Goal: Subscribe to service/newsletter

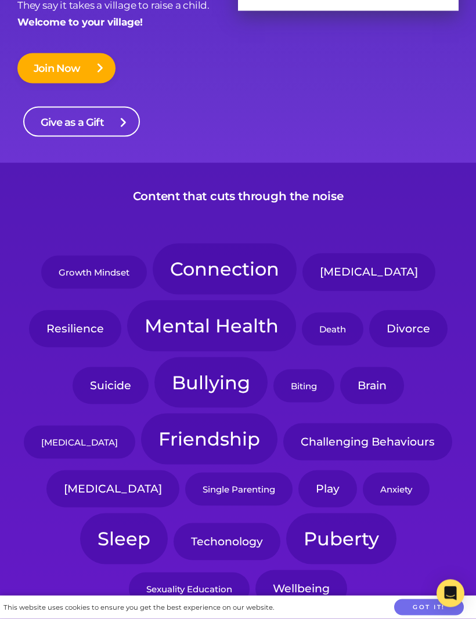
scroll to position [218, 0]
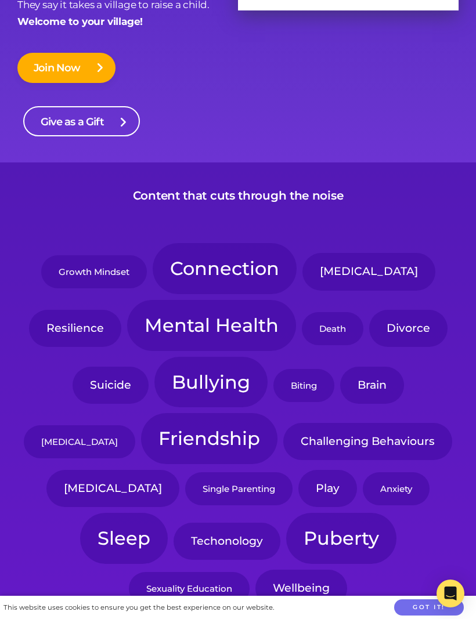
click at [84, 66] on link "Join Now" at bounding box center [66, 68] width 98 height 30
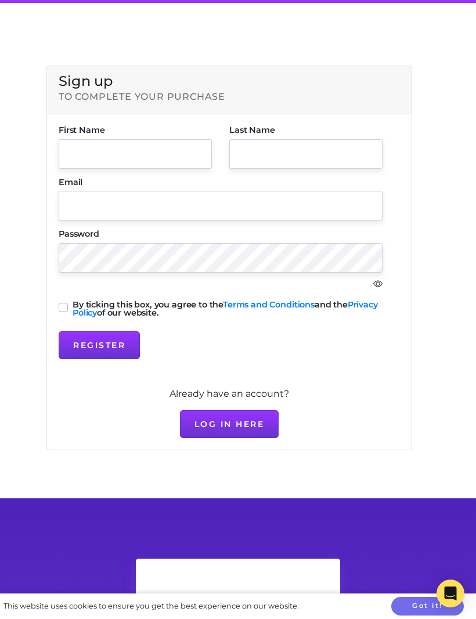
scroll to position [148, 0]
